Goal: Information Seeking & Learning: Learn about a topic

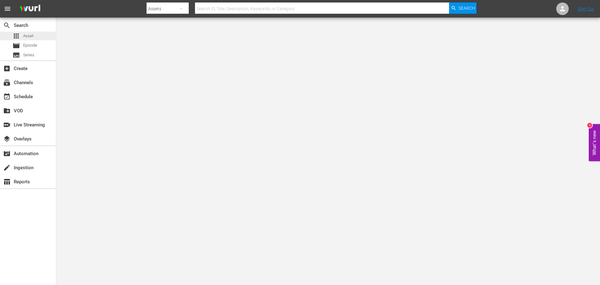
click at [45, 37] on div "apps Asset" at bounding box center [28, 36] width 56 height 9
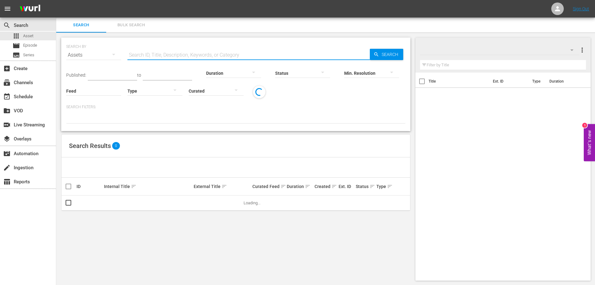
click at [184, 53] on input "text" at bounding box center [249, 55] width 243 height 15
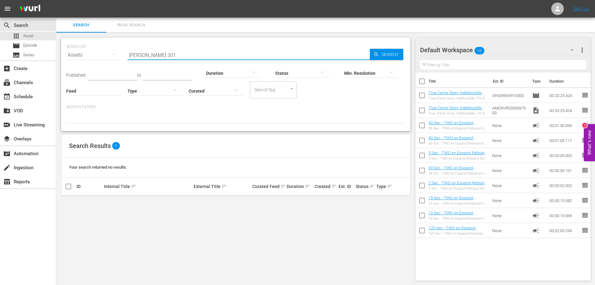
click at [138, 57] on input "[PERSON_NAME] 301" at bounding box center [249, 55] width 243 height 15
drag, startPoint x: 155, startPoint y: 54, endPoint x: 83, endPoint y: 38, distance: 73.5
click at [91, 42] on div "SEARCH BY Search By Assets Search ID, Title, Description, Keywords, or Category…" at bounding box center [235, 51] width 339 height 23
click at [140, 53] on input "daryl301" at bounding box center [249, 55] width 243 height 15
type input "[PERSON_NAME] 301"
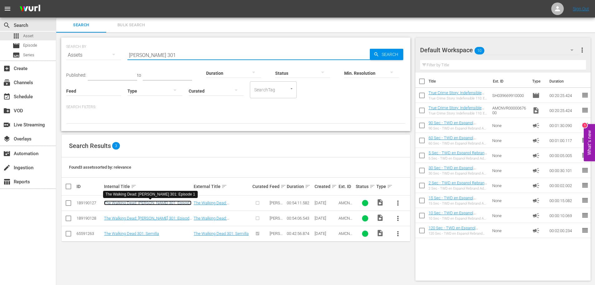
click at [168, 204] on link "The Walking Dead: [PERSON_NAME] 301: Episode 1" at bounding box center [148, 204] width 88 height 9
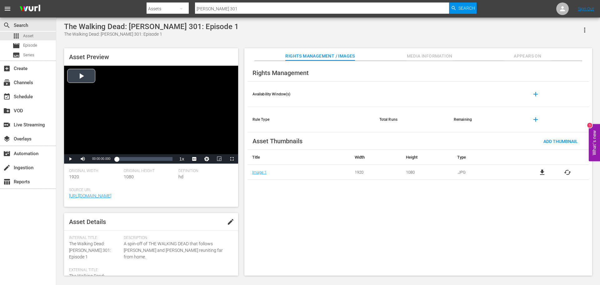
click at [158, 120] on div "Video Player" at bounding box center [151, 110] width 174 height 88
click at [117, 159] on div "00:00:02.324" at bounding box center [117, 159] width 0 height 6
click at [125, 161] on div "Loaded : 2.03% 00:08:13.217 00:00:55.476" at bounding box center [145, 159] width 56 height 6
click at [150, 161] on div "00:31:58.068" at bounding box center [149, 159] width 0 height 6
click at [162, 161] on div "00:43:50.493" at bounding box center [162, 159] width 0 height 6
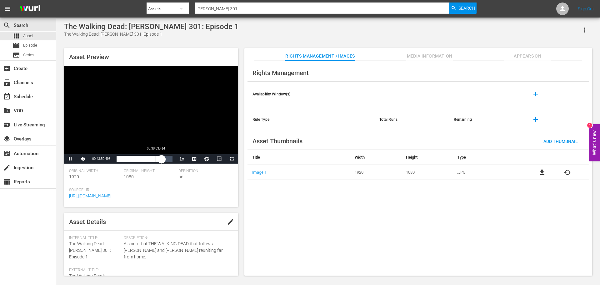
click at [155, 160] on div "00:43:50.623" at bounding box center [139, 159] width 45 height 6
click at [150, 161] on div "00:37:28.910" at bounding box center [136, 159] width 38 height 6
click at [144, 163] on div "Loaded : 60.58% 00:26:29.256 00:32:35.050" at bounding box center [144, 158] width 62 height 9
click at [140, 162] on div "00:26:29.569" at bounding box center [130, 159] width 27 height 6
click at [143, 162] on div "00:25:34.454" at bounding box center [143, 159] width 0 height 6
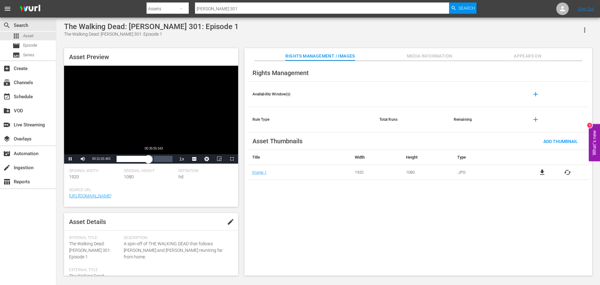
click at [154, 162] on div "Loaded : 57.62% 00:35:55.543 00:31:03.529" at bounding box center [145, 159] width 56 height 6
click at [160, 162] on div "Loaded : 67.04% 00:41:06.087 00:36:14.158" at bounding box center [145, 159] width 56 height 6
click at [150, 161] on div "00:42:39.237" at bounding box center [139, 159] width 44 height 6
click at [147, 161] on div "00:32:34.925" at bounding box center [132, 159] width 31 height 6
click at [193, 144] on span "CC1 Captions" at bounding box center [194, 143] width 12 height 4
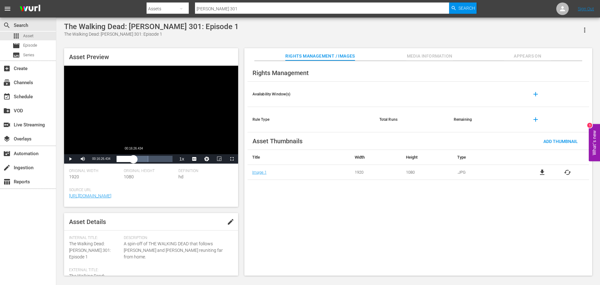
click at [133, 160] on div "Loaded : 57.07% 00:16:26.434 00:29:55.815" at bounding box center [145, 159] width 56 height 6
click at [128, 158] on div "Loaded : 31.03% 00:11:34.157 00:16:27.162" at bounding box center [145, 159] width 56 height 6
click at [123, 160] on div "00:11:16.345" at bounding box center [123, 159] width 12 height 6
click at [119, 161] on div "00:06:22.211" at bounding box center [118, 159] width 3 height 6
drag, startPoint x: 119, startPoint y: 161, endPoint x: 104, endPoint y: 161, distance: 15.3
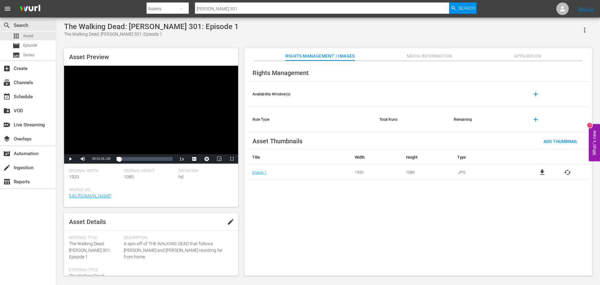
click at [104, 161] on div "Play Mute Current Time 00:02:26.138 / Duration 00:54:11.581 Loaded : 4.80% 00:0…" at bounding box center [151, 158] width 174 height 9
click at [117, 159] on div "00:00:01.366" at bounding box center [117, 159] width 0 height 6
click at [123, 158] on div "00:06:05.346" at bounding box center [123, 159] width 0 height 6
click at [130, 159] on div "00:13:05.494" at bounding box center [130, 159] width 0 height 6
click at [130, 158] on div "00:13:05.981" at bounding box center [123, 159] width 13 height 6
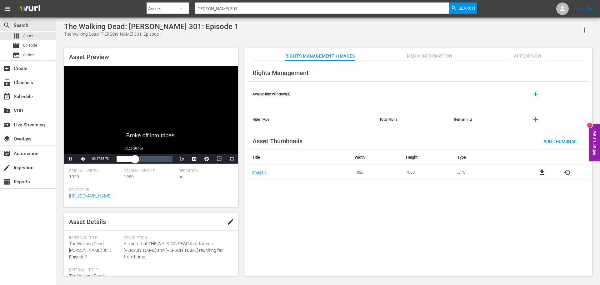
click at [133, 159] on div "00:17:58.816" at bounding box center [126, 159] width 18 height 6
click at [129, 160] on div "00:16:26.928" at bounding box center [125, 159] width 17 height 6
click at [129, 160] on div "00:12:30.177" at bounding box center [123, 159] width 13 height 6
click at [133, 160] on div "00:16:29.990" at bounding box center [125, 159] width 17 height 6
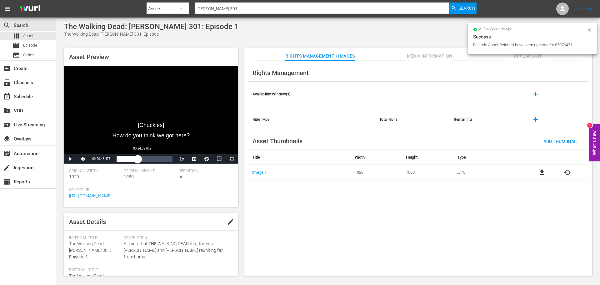
click at [138, 160] on div "00:20:43.610" at bounding box center [127, 159] width 21 height 6
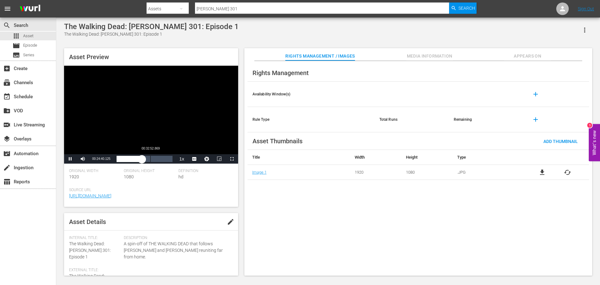
click at [150, 161] on div "Loaded : 45.99% 00:32:52.869 00:24:40.259" at bounding box center [145, 159] width 56 height 6
click at [158, 161] on div "Loaded : 61.51% 00:40:47.820 00:32:53.842" at bounding box center [145, 159] width 56 height 6
click at [70, 159] on span "Video Player" at bounding box center [70, 159] width 0 height 0
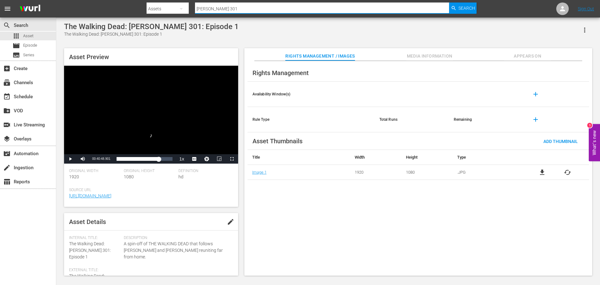
drag, startPoint x: 222, startPoint y: 8, endPoint x: 53, endPoint y: 11, distance: 168.8
click at [128, 8] on nav "menu Search By Assets Search ID, Title, Description, Keywords, or Category [PER…" at bounding box center [300, 9] width 600 height 18
type input "ride with [PERSON_NAME] 701"
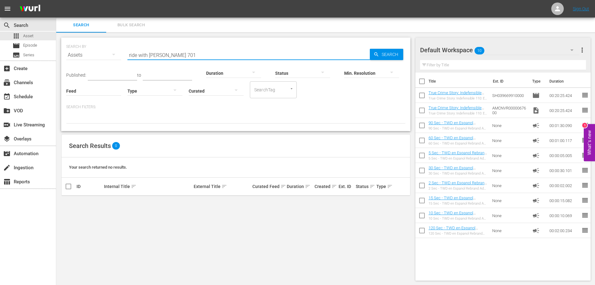
drag, startPoint x: 177, startPoint y: 51, endPoint x: 69, endPoint y: 41, distance: 108.3
click at [74, 42] on div "SEARCH BY Search By Assets Search ID, Title, Description, Keywords, or Category…" at bounding box center [235, 51] width 339 height 23
click at [179, 56] on input "ride with [PERSON_NAME] 701" at bounding box center [249, 55] width 243 height 15
drag, startPoint x: 181, startPoint y: 54, endPoint x: 168, endPoint y: 53, distance: 12.5
click at [168, 53] on input "ride with [PERSON_NAME] 701" at bounding box center [249, 55] width 243 height 15
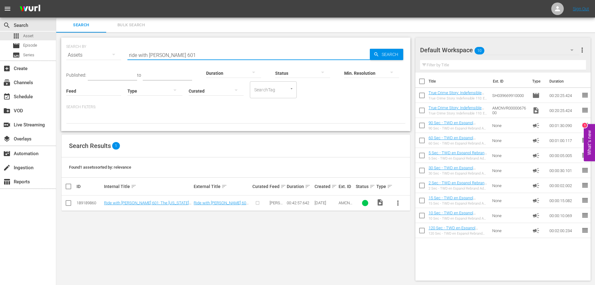
click at [187, 55] on input "ride with [PERSON_NAME] 601" at bounding box center [249, 55] width 243 height 15
type input "ride with [PERSON_NAME] 6"
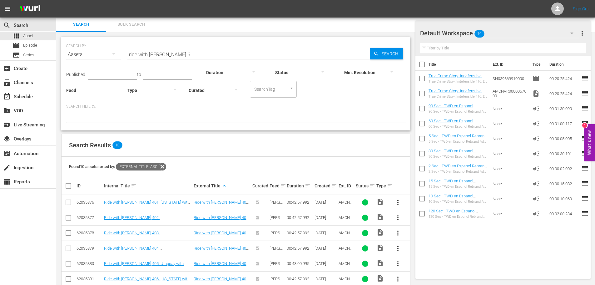
scroll to position [75, 0]
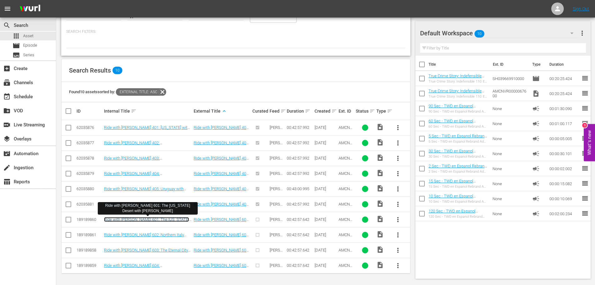
click at [181, 219] on link "Ride with [PERSON_NAME] 601: The [US_STATE] Desert with [PERSON_NAME]" at bounding box center [146, 221] width 85 height 9
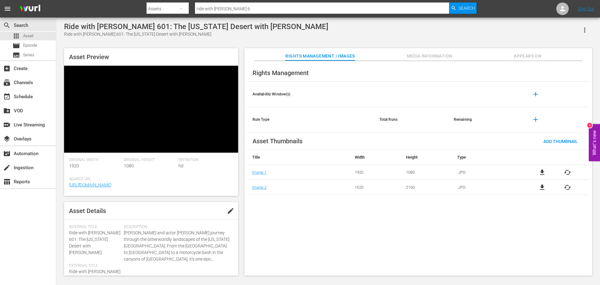
click at [173, 105] on video at bounding box center [151, 109] width 174 height 87
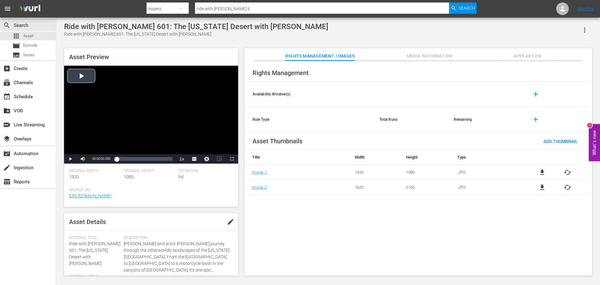
click at [175, 102] on div "Video Player" at bounding box center [151, 110] width 174 height 88
click at [160, 164] on div "Asset Preview Video Player is loading. Play Video Pause Mute Current Time 00:00…" at bounding box center [151, 127] width 174 height 158
click at [143, 160] on div "Loaded : 1.16% 00:25:06.038 00:00:01.010" at bounding box center [145, 159] width 56 height 6
click at [196, 145] on span "Video Player" at bounding box center [197, 144] width 6 height 6
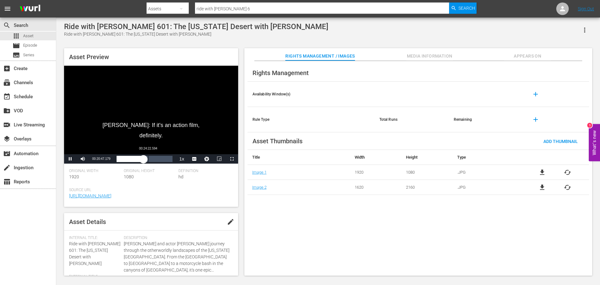
click at [143, 157] on div "00:20:47.224" at bounding box center [130, 159] width 27 height 6
click at [153, 158] on div "Loaded : 0.00% 00:28:28.773 00:20:47.422" at bounding box center [145, 159] width 56 height 6
click at [163, 161] on div "Loaded : 66.63% 00:35:57.689 00:28:29.168" at bounding box center [145, 159] width 56 height 6
click at [133, 161] on div "00:12:18.537" at bounding box center [133, 159] width 0 height 6
click at [140, 161] on div "00:18:20.566" at bounding box center [140, 159] width 0 height 6
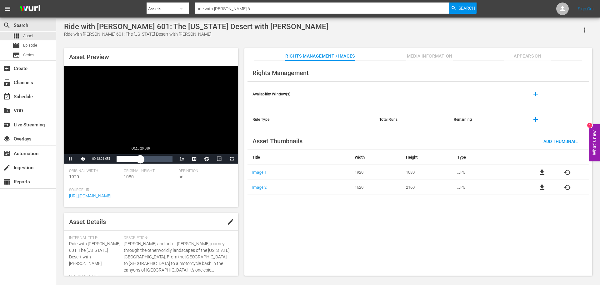
click at [140, 161] on div "00:18:21.113" at bounding box center [129, 159] width 24 height 6
click at [143, 161] on div "00:20:31.183" at bounding box center [130, 159] width 27 height 6
click at [145, 161] on div "00:23:17.421" at bounding box center [132, 159] width 30 height 6
click at [70, 159] on span "Video Player" at bounding box center [70, 159] width 0 height 0
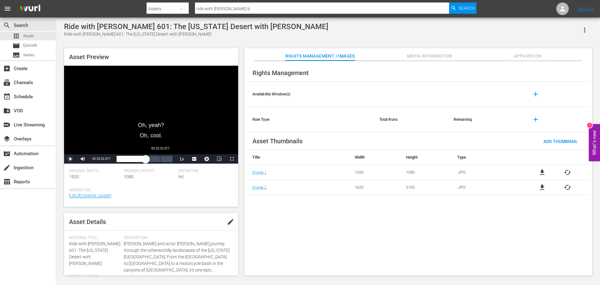
click at [160, 159] on div "00:33:32.877" at bounding box center [160, 159] width 0 height 6
click at [70, 159] on span "Video Player" at bounding box center [70, 159] width 0 height 0
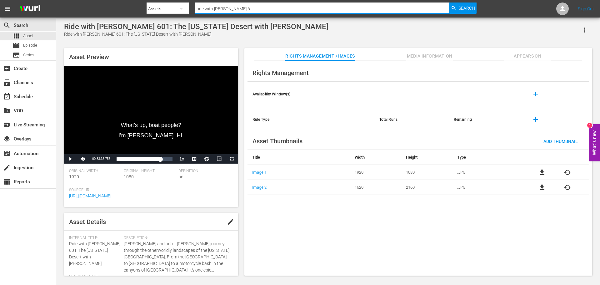
drag, startPoint x: 238, startPoint y: 10, endPoint x: 95, endPoint y: 11, distance: 143.8
click at [138, 8] on nav "menu Search By Assets Search ID, Title, Description, Keywords, or Category ride…" at bounding box center [300, 9] width 600 height 18
type input "call of the ight"
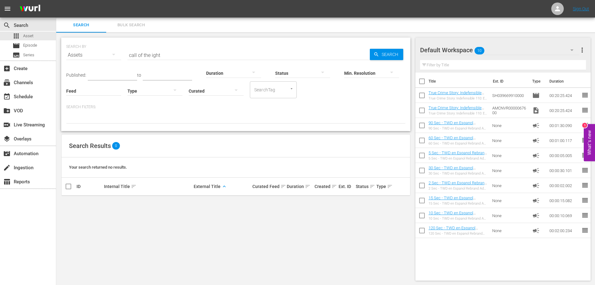
click at [174, 53] on input "call of the ight" at bounding box center [249, 55] width 243 height 15
type input "call of the night"
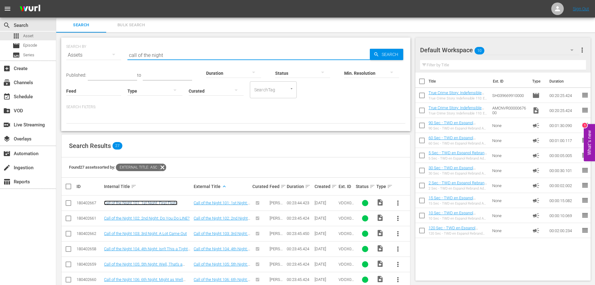
click at [151, 201] on link "Call of the Night 101: 1st Night: First Flight" at bounding box center [140, 202] width 73 height 5
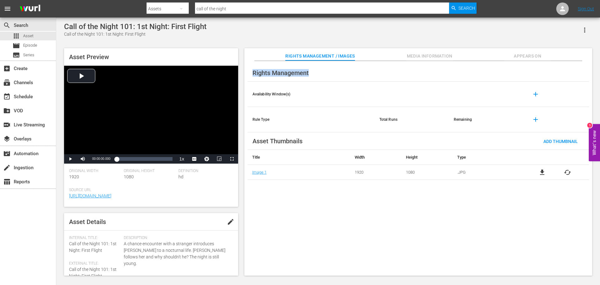
drag, startPoint x: 600, startPoint y: 73, endPoint x: 600, endPoint y: 76, distance: 3.4
click at [600, 76] on div "Call of the Night 101: 1st Night: First Flight Call of the Night 101: 1st Night…" at bounding box center [328, 147] width 544 height 259
drag, startPoint x: 600, startPoint y: 118, endPoint x: 600, endPoint y: 122, distance: 3.8
click at [600, 122] on div "Call of the Night 101: 1st Night: First Flight Call of the Night 101: 1st Night…" at bounding box center [328, 147] width 544 height 259
click at [427, 58] on span "Media Information" at bounding box center [429, 56] width 47 height 8
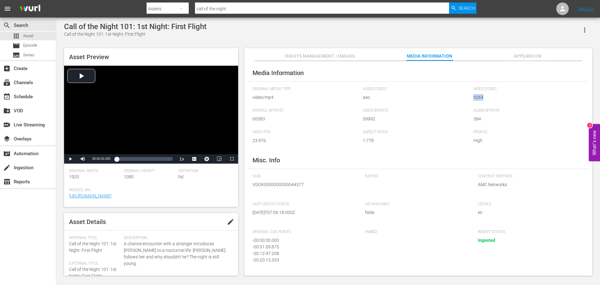
drag, startPoint x: 600, startPoint y: 88, endPoint x: 600, endPoint y: 94, distance: 6.3
click at [600, 94] on div "Call of the Night 101: 1st Night: First Flight Call of the Night 101: 1st Night…" at bounding box center [328, 147] width 544 height 259
click at [155, 113] on div "Video Player" at bounding box center [151, 110] width 174 height 88
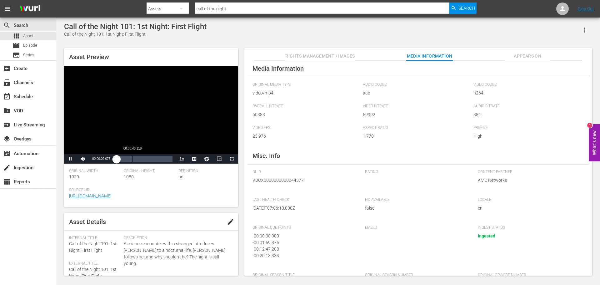
click at [133, 159] on div "Loaded : 2.52% 00:06:40.118 00:00:02.167" at bounding box center [145, 159] width 56 height 6
click at [196, 144] on span "Video Player" at bounding box center [197, 144] width 6 height 6
